Goal: Transaction & Acquisition: Purchase product/service

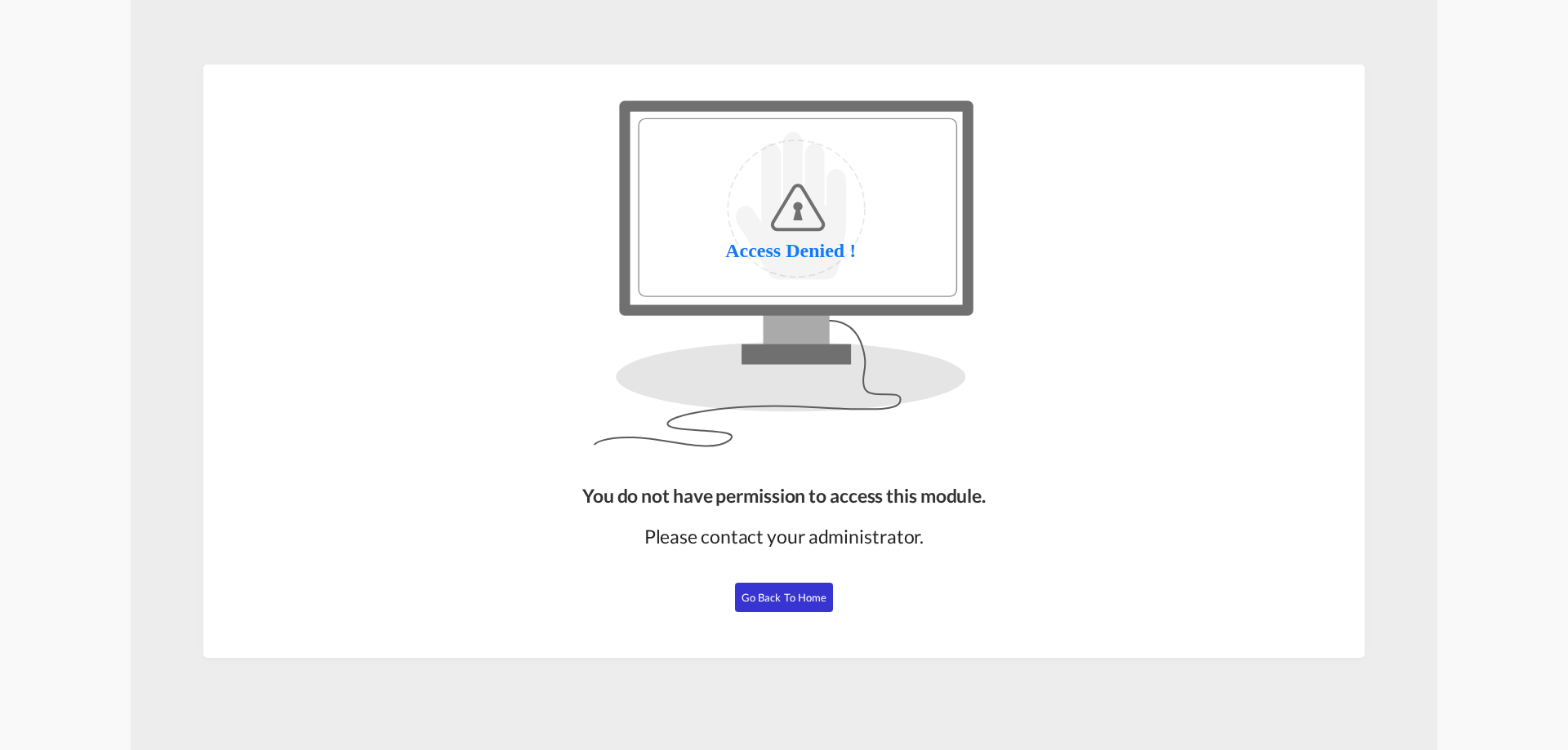
click at [781, 596] on span "Go Back to Home" at bounding box center [784, 598] width 85 height 13
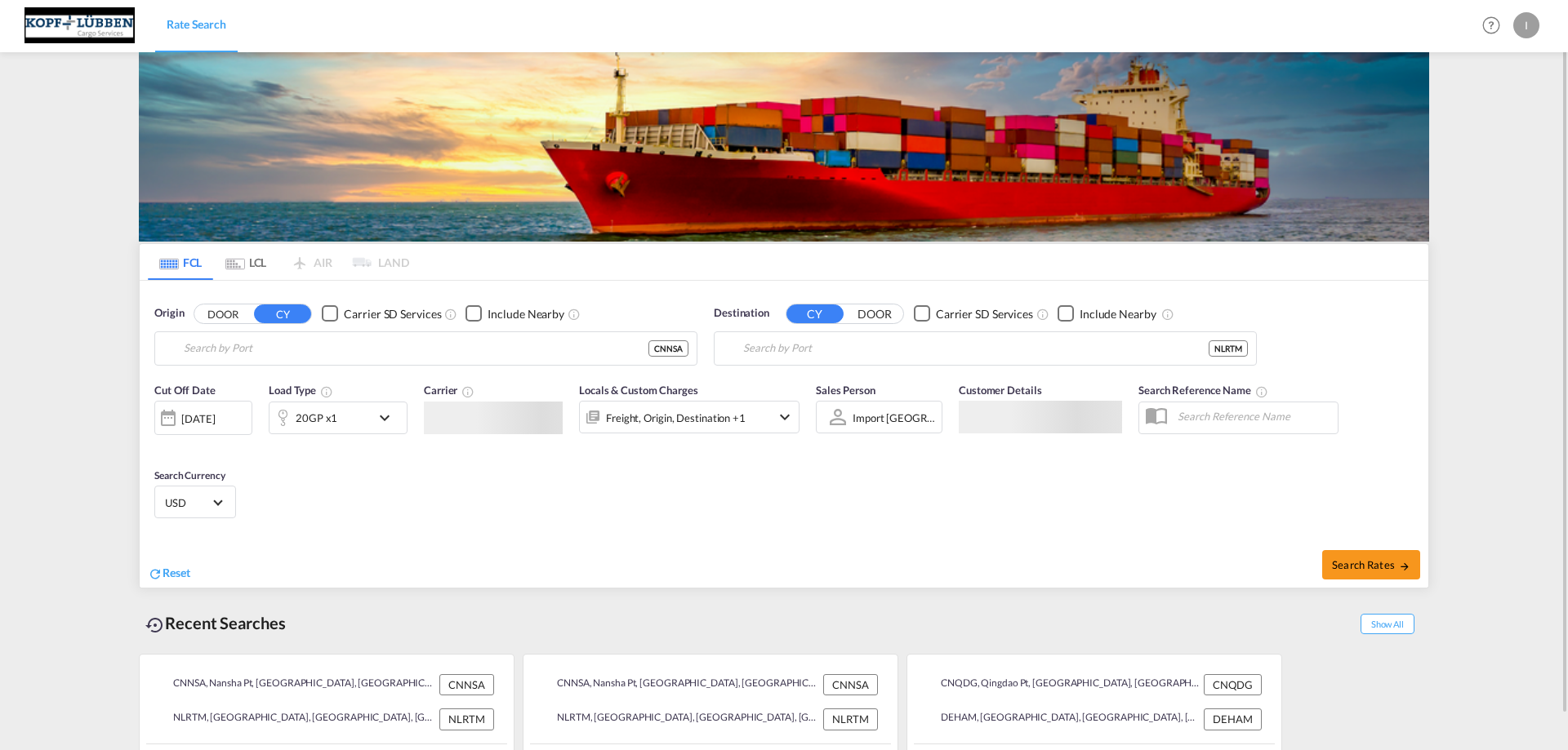
type input "Nansha Pt, CNNSA"
type input "[GEOGRAPHIC_DATA], NLRTM"
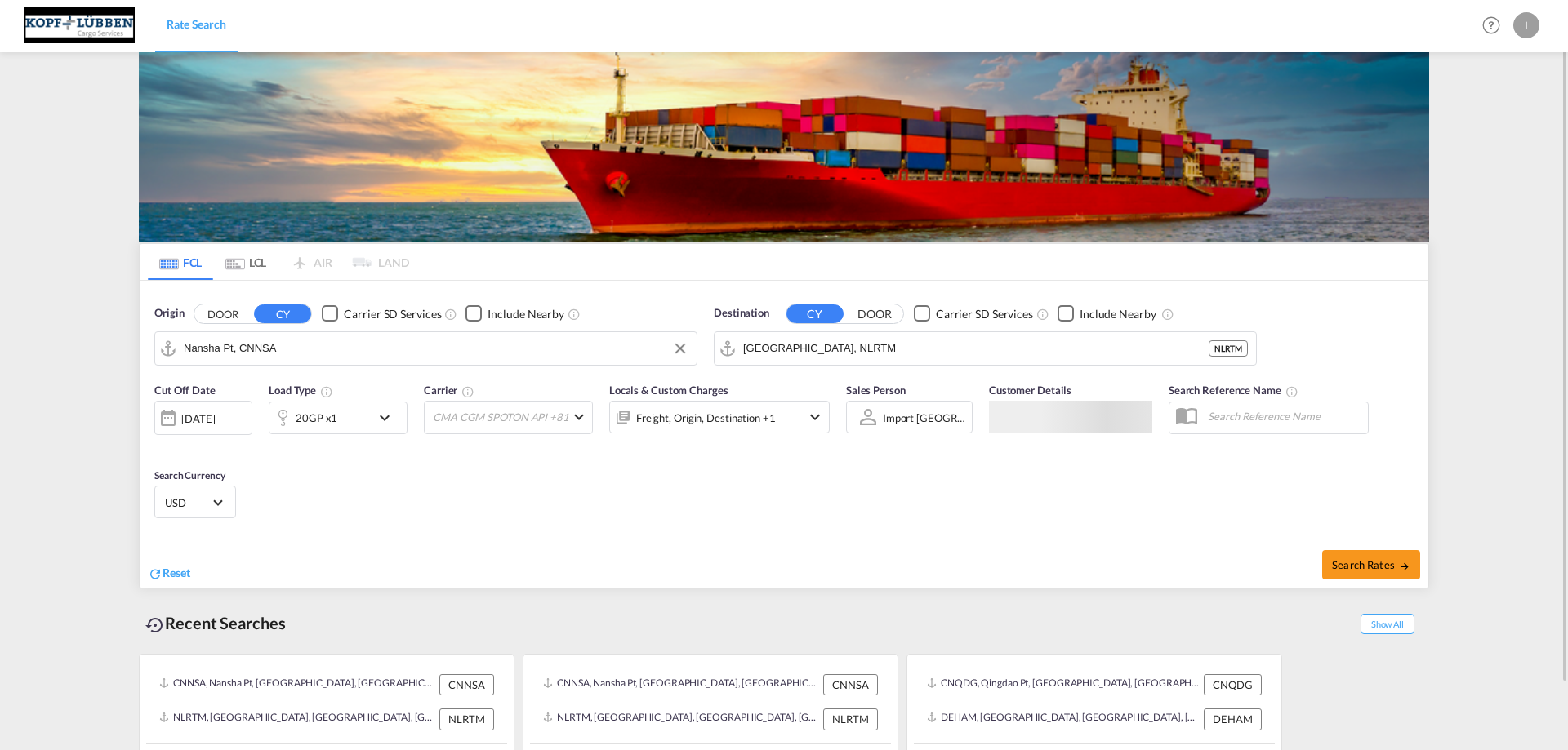
click at [342, 351] on input "Nansha Pt, CNNSA" at bounding box center [436, 348] width 504 height 24
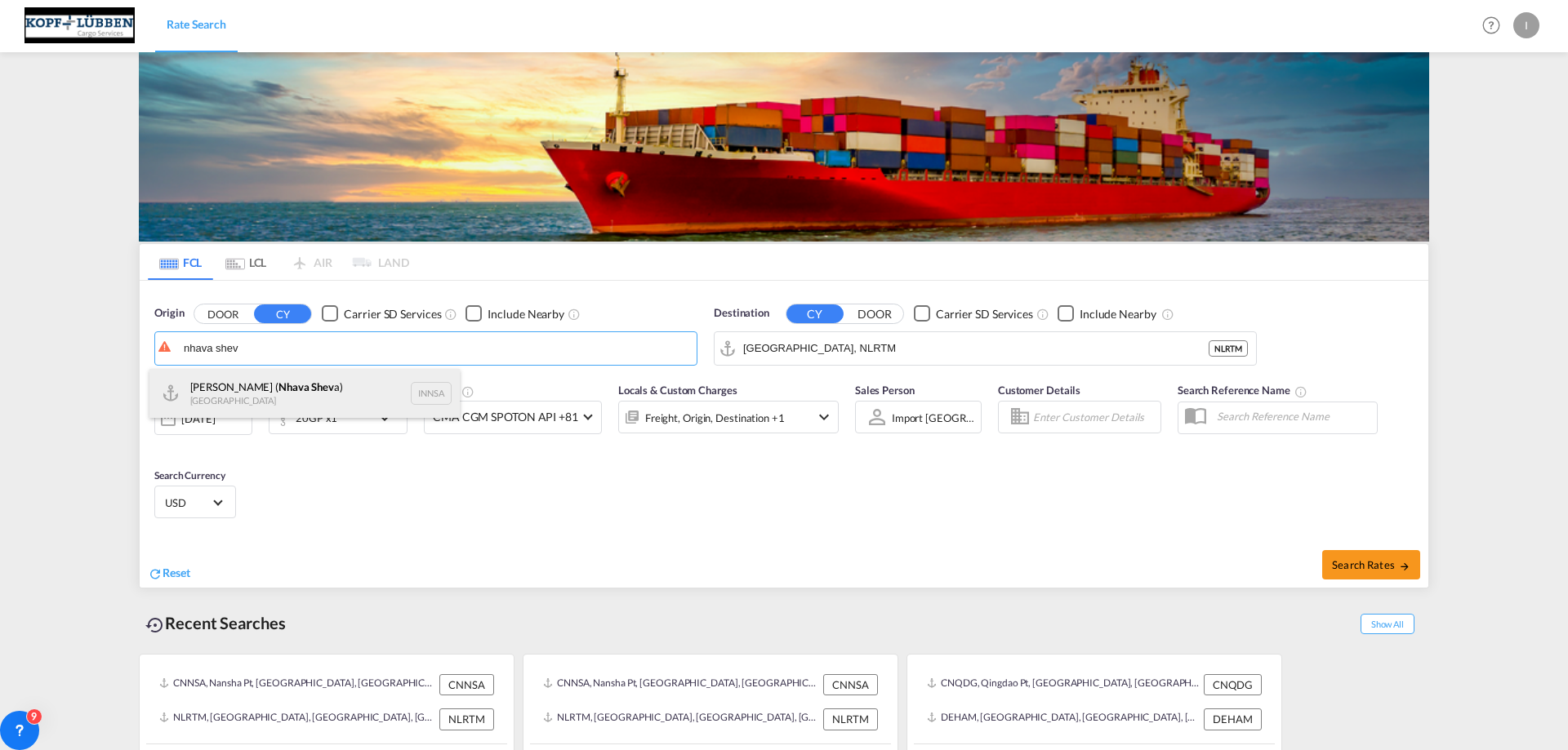
click at [307, 390] on div "[PERSON_NAME] ( Nhava Shev a) India INNSA" at bounding box center [305, 394] width 310 height 49
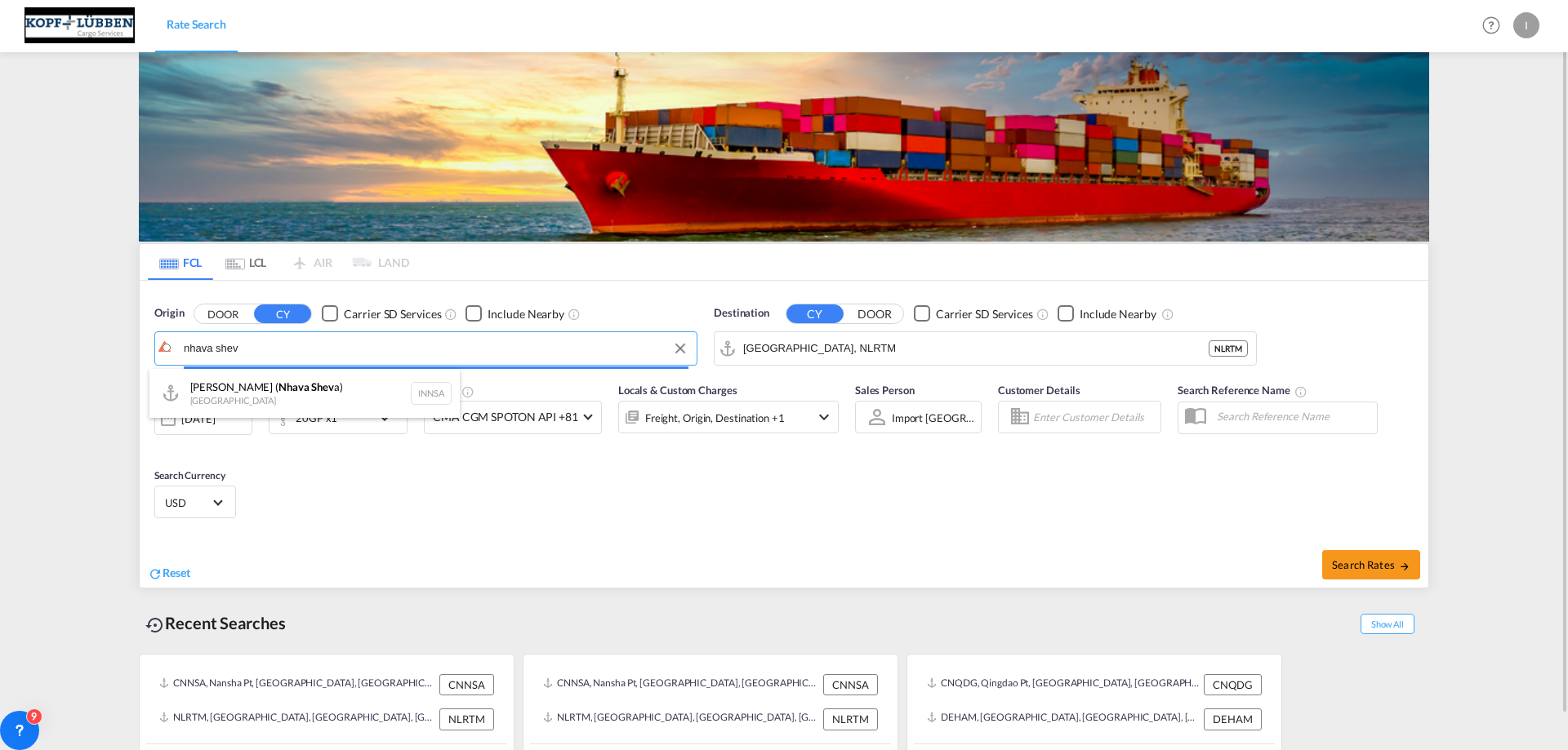
type input "[PERSON_NAME] ([PERSON_NAME]), [GEOGRAPHIC_DATA]"
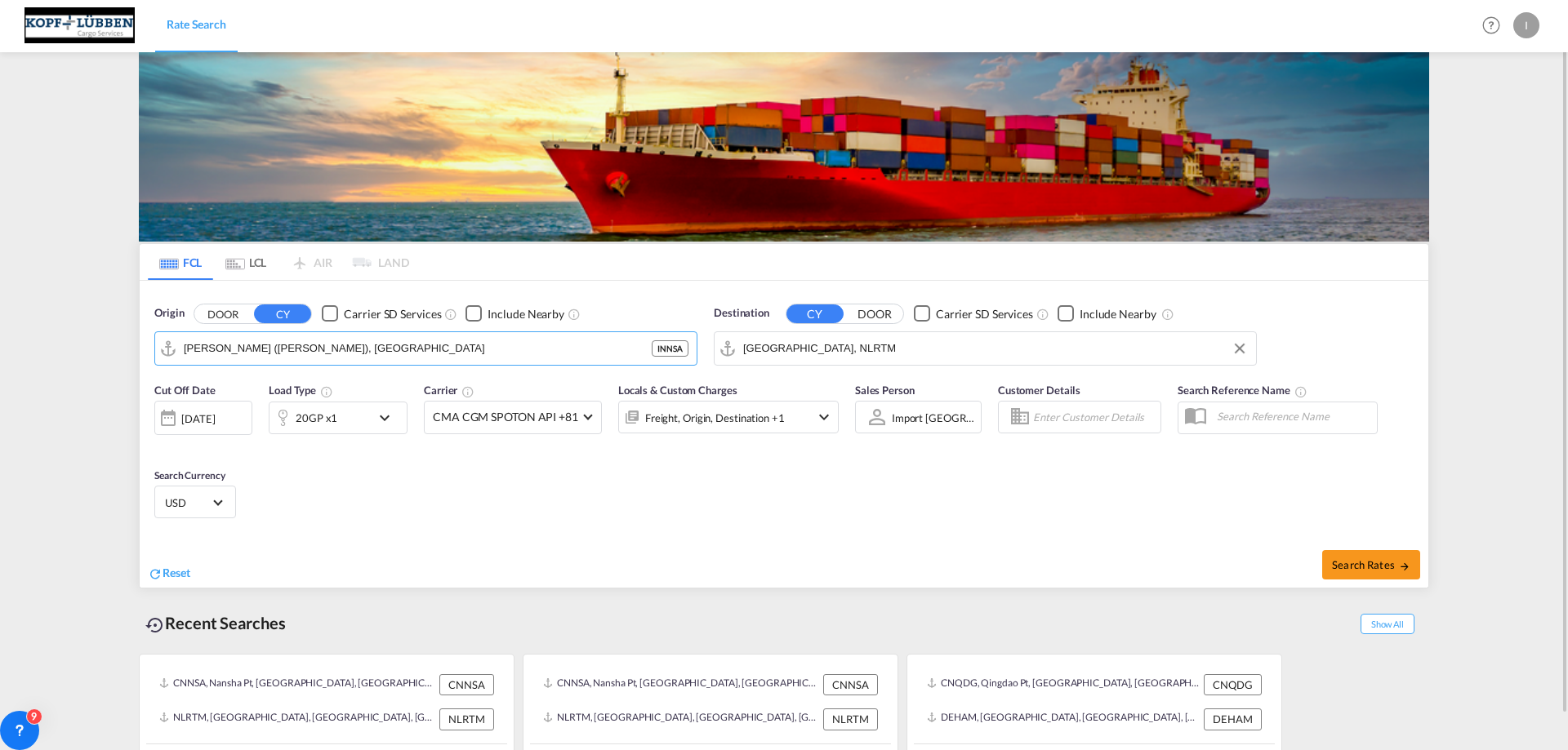
click at [855, 357] on input "[GEOGRAPHIC_DATA], NLRTM" at bounding box center [995, 348] width 504 height 24
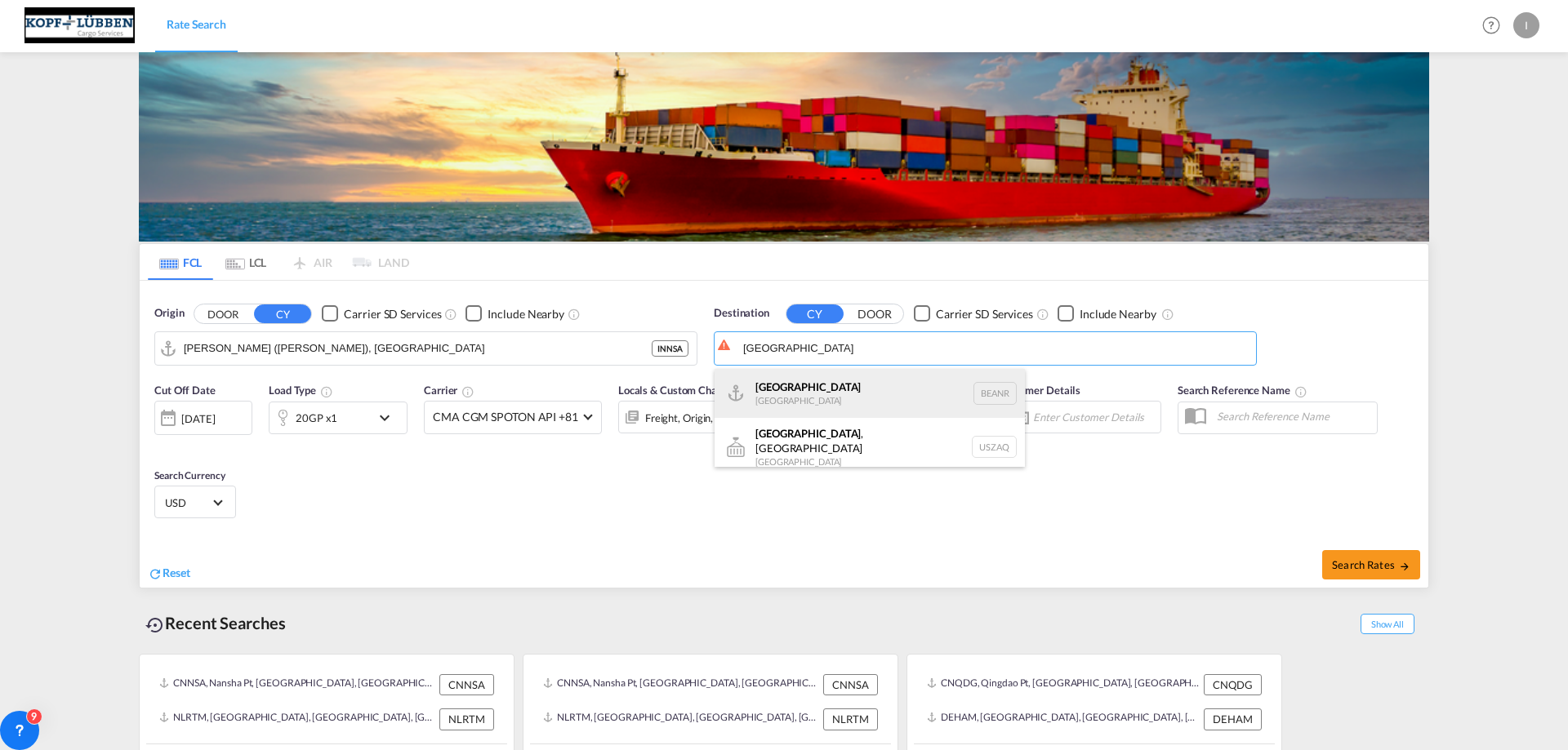
click at [831, 392] on div "[GEOGRAPHIC_DATA] [GEOGRAPHIC_DATA] BEANR" at bounding box center [869, 394] width 310 height 49
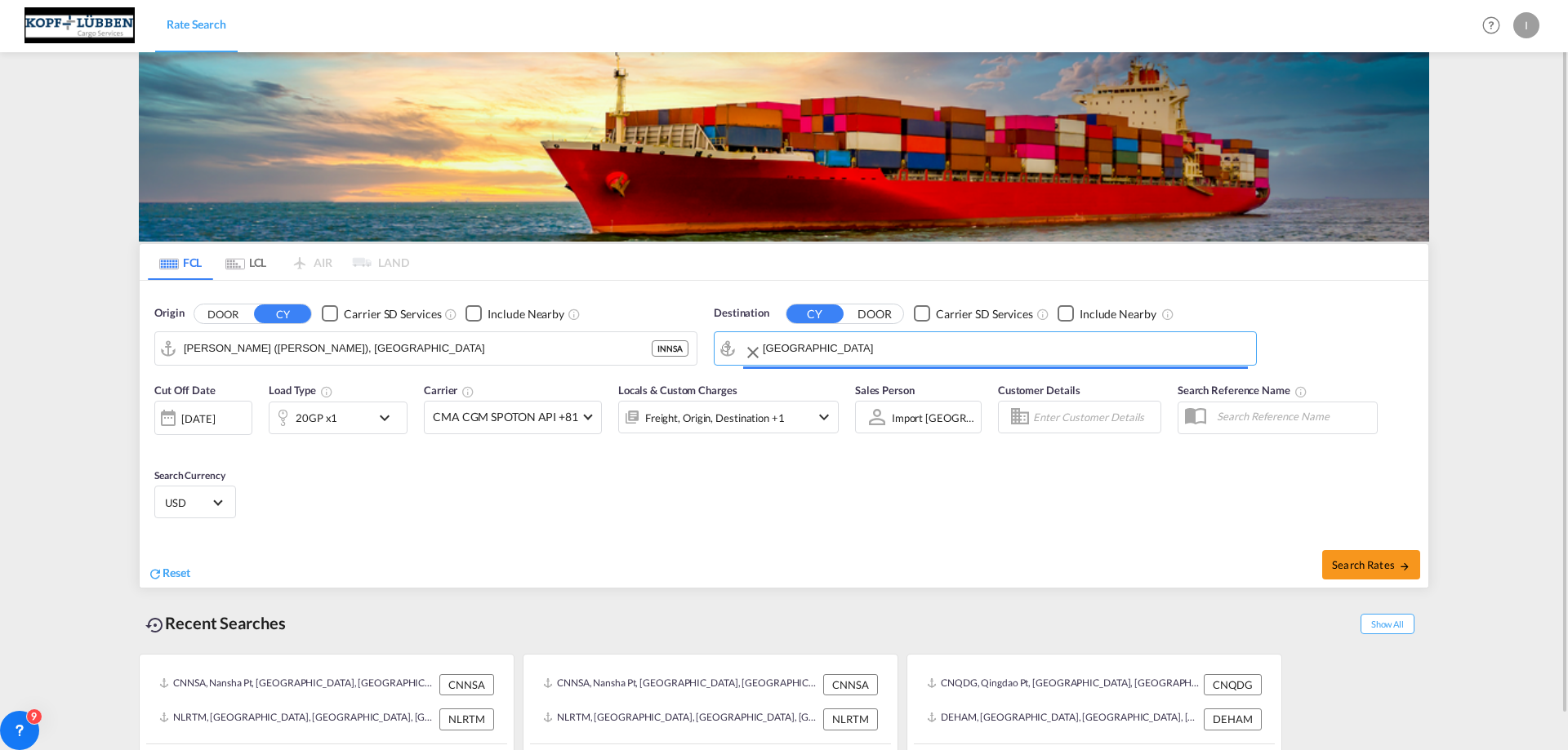
type input "[GEOGRAPHIC_DATA], BEANR"
click at [333, 419] on div "20GP x1" at bounding box center [316, 418] width 42 height 23
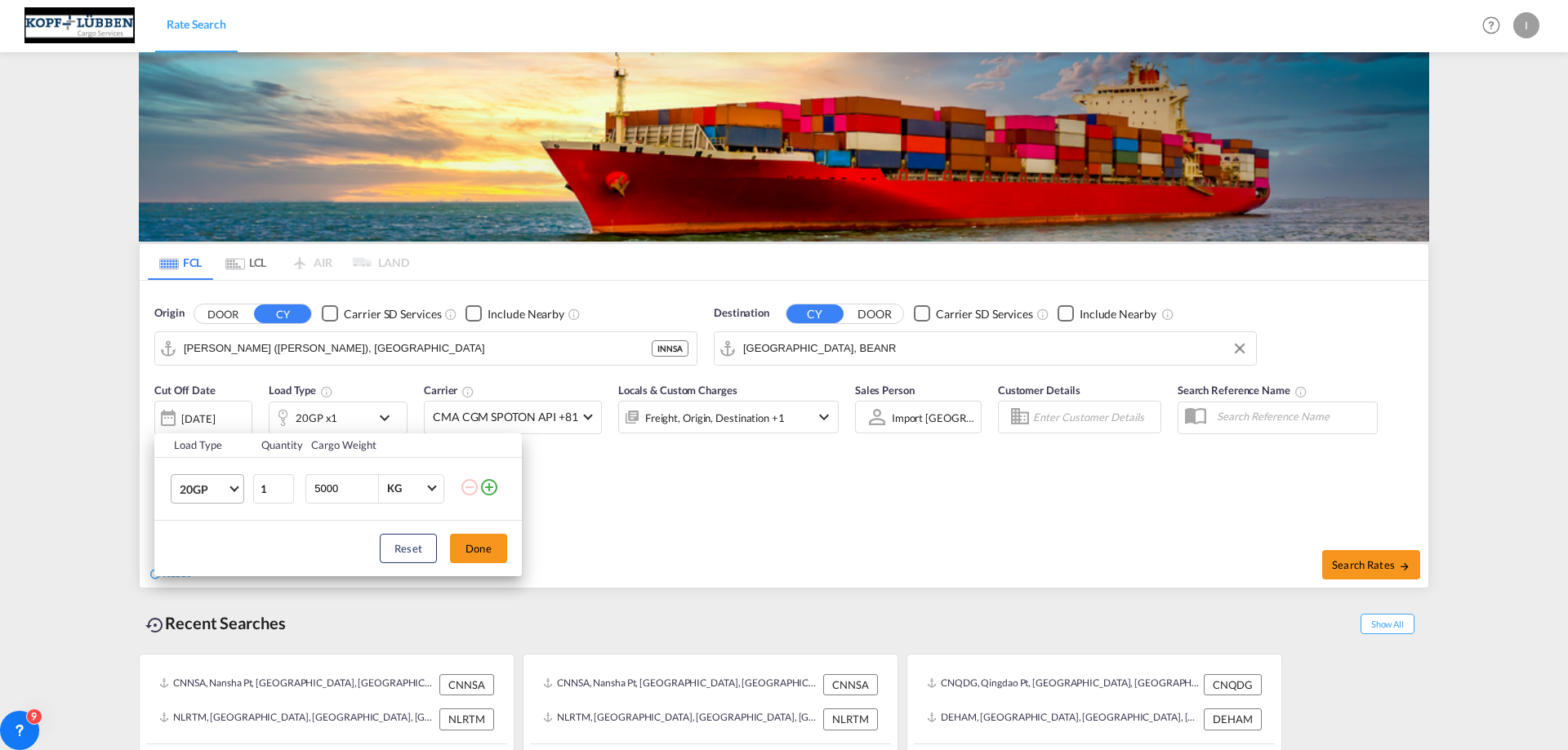
click at [199, 494] on span "20GP" at bounding box center [203, 490] width 47 height 17
click at [212, 576] on md-option "40HC" at bounding box center [221, 567] width 111 height 39
click at [463, 558] on button "Done" at bounding box center [478, 549] width 57 height 30
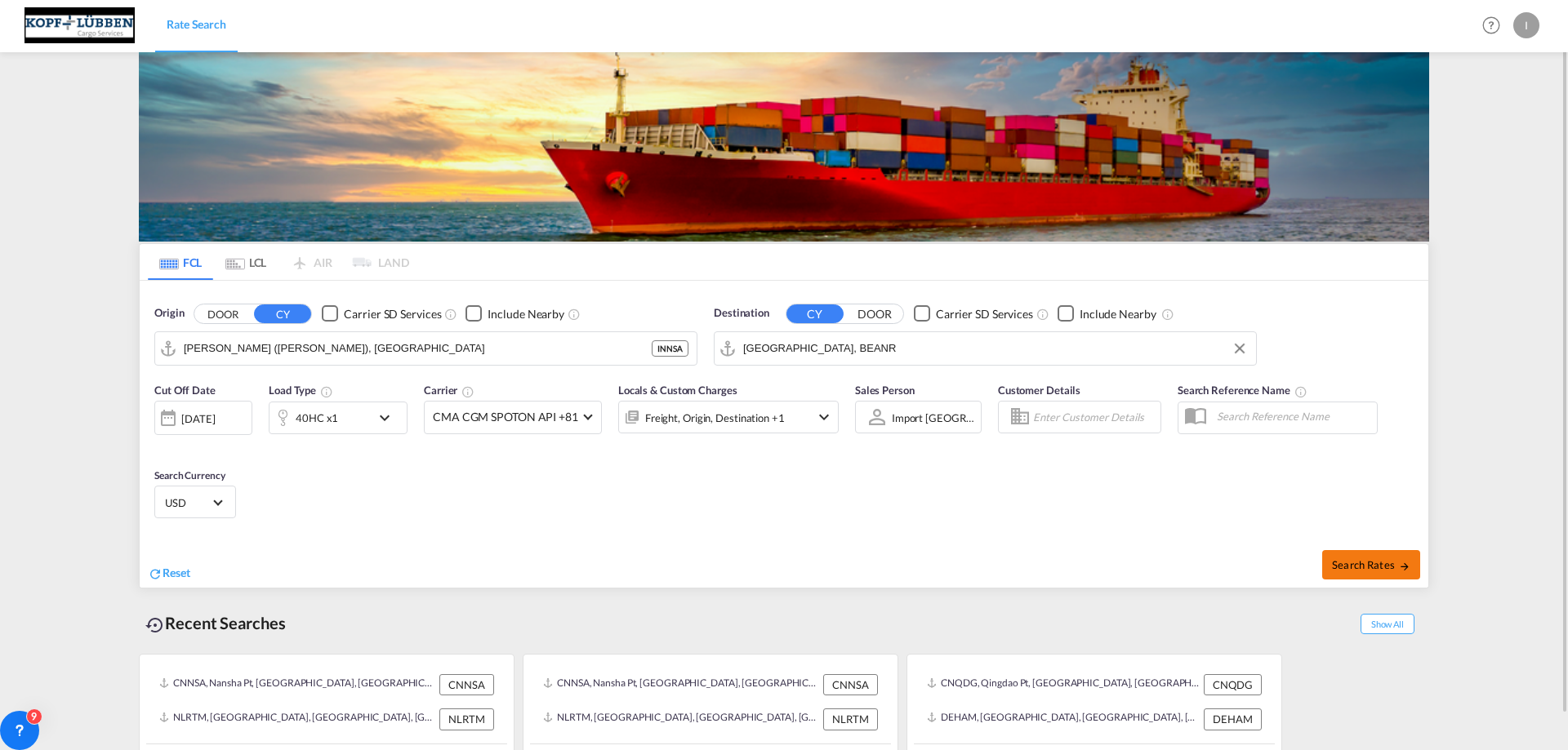
click at [1384, 571] on span "Search Rates" at bounding box center [1371, 564] width 78 height 13
type input "INNSA to BEANR / [DATE]"
